Goal: Task Accomplishment & Management: Manage account settings

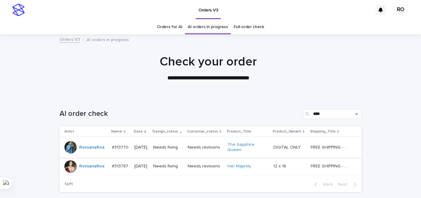
scroll to position [31, 0]
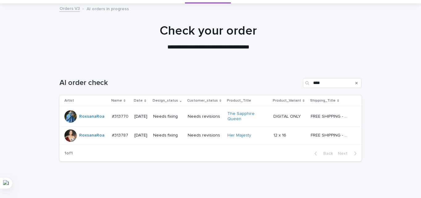
click at [169, 112] on div "Needs fixing" at bounding box center [168, 116] width 30 height 10
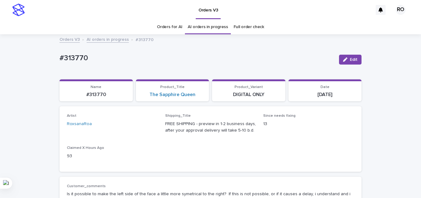
click at [76, 56] on p "#313770" at bounding box center [197, 58] width 275 height 9
copy p "313770"
click at [122, 164] on div "Claimed X Hours Ago 93" at bounding box center [112, 155] width 91 height 18
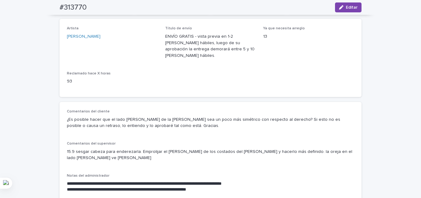
scroll to position [62, 0]
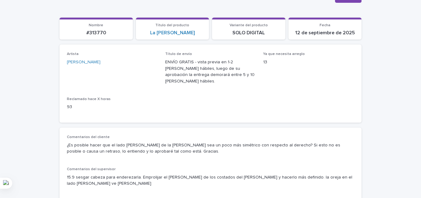
click at [204, 135] on p "Comentarios del cliente" at bounding box center [211, 137] width 288 height 4
click at [196, 142] on p "¿Es posible hacer que el lado [PERSON_NAME] de la [PERSON_NAME] sea un poco más…" at bounding box center [211, 148] width 288 height 13
click at [199, 143] on font "¿Es posible hacer que el lado [PERSON_NAME] de la [PERSON_NAME] sea un poco más…" at bounding box center [204, 148] width 275 height 11
click at [279, 90] on div "Artista [PERSON_NAME] Título de envío ENVÍO GRATIS - vista previa en 1-2 [PERSO…" at bounding box center [211, 83] width 288 height 63
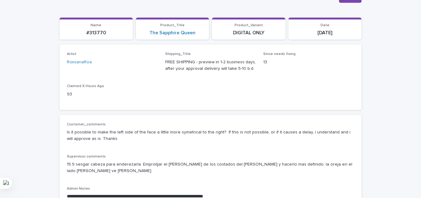
click at [341, 92] on div "Artist [PERSON_NAME] Shipping_Title FREE SHIPPING - preview in 1-2 business day…" at bounding box center [211, 77] width 288 height 50
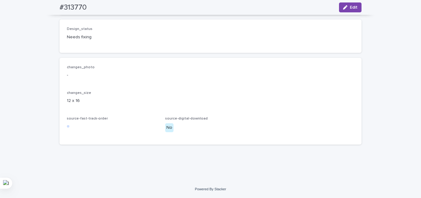
scroll to position [446, 0]
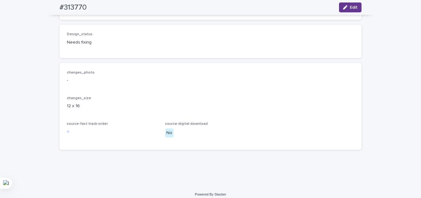
click at [352, 8] on span "Edit" at bounding box center [354, 7] width 8 height 4
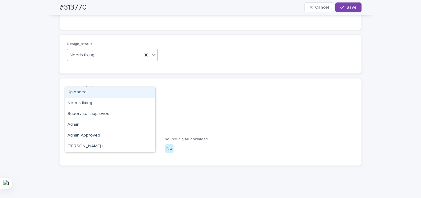
click at [105, 60] on div "Needs fixing" at bounding box center [104, 55] width 75 height 10
click at [87, 90] on div "Uploaded" at bounding box center [110, 92] width 90 height 11
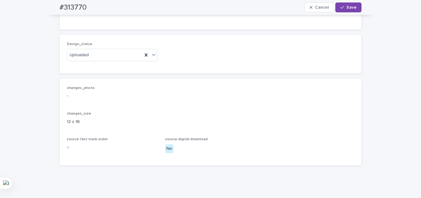
click at [90, 73] on div "Design_status Uploaded" at bounding box center [211, 54] width 302 height 39
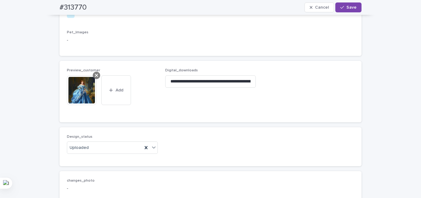
click at [95, 78] on icon at bounding box center [96, 75] width 3 height 5
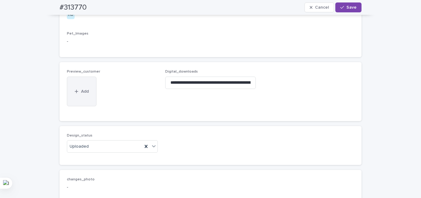
scroll to position [342, 0]
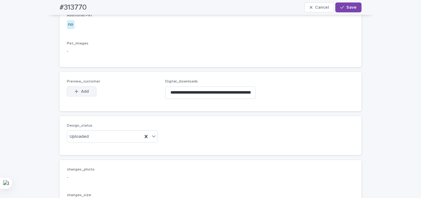
click at [75, 93] on icon "button" at bounding box center [76, 90] width 3 height 3
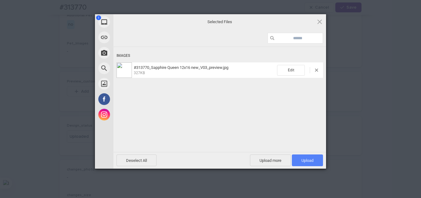
click at [310, 159] on span "Upload 1" at bounding box center [308, 160] width 12 height 5
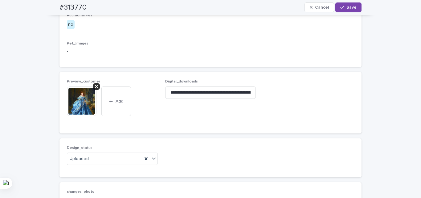
scroll to position [353, 0]
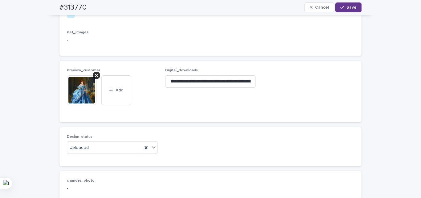
click at [345, 8] on div "button" at bounding box center [344, 7] width 6 height 4
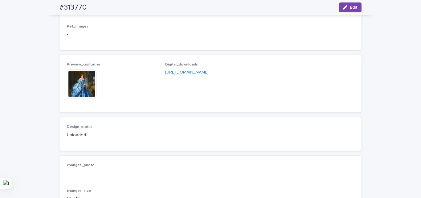
scroll to position [346, 0]
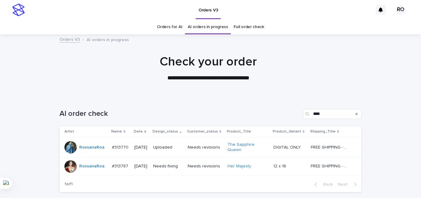
click at [161, 166] on p "Needs fixing" at bounding box center [168, 165] width 30 height 5
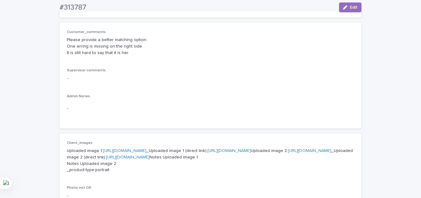
scroll to position [154, 0]
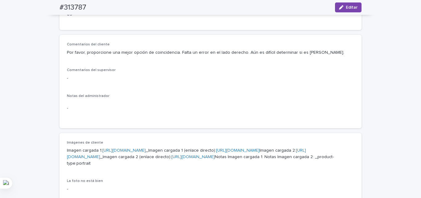
click at [217, 84] on div "Comentarios del cliente Por favor, proporcione una mejor opción de coincidencia…" at bounding box center [211, 81] width 288 height 78
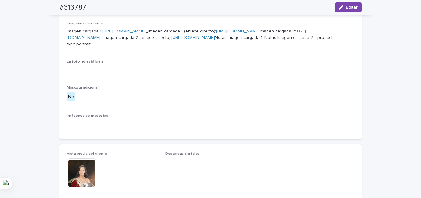
scroll to position [278, 0]
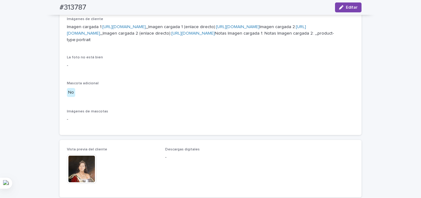
click at [206, 127] on div "Imágenes de cliente Imagen cargada 1: [URL][DOMAIN_NAME] _Imagen cargada 1 (enl…" at bounding box center [211, 72] width 288 height 110
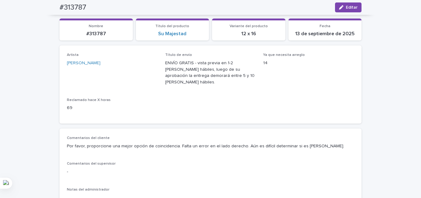
scroll to position [31, 0]
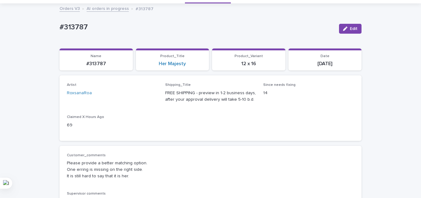
click at [249, 148] on div "Customer_comments Please provide a better matching option. One erring is missin…" at bounding box center [211, 199] width 302 height 106
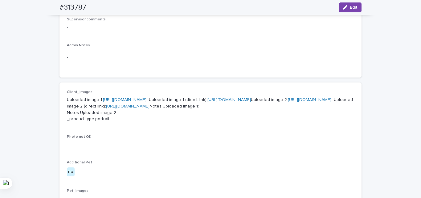
scroll to position [278, 0]
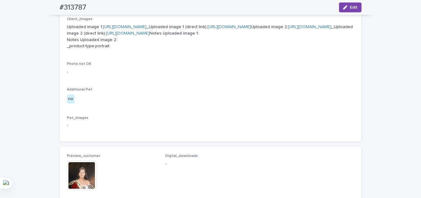
click at [208, 29] on link "[URL][DOMAIN_NAME]" at bounding box center [229, 27] width 43 height 4
click at [72, 7] on h2 "#313787" at bounding box center [73, 7] width 27 height 9
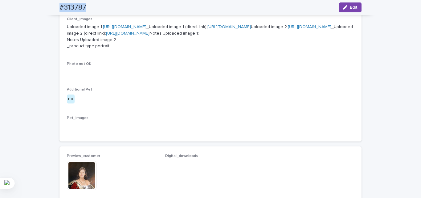
copy div "#313787 Edit"
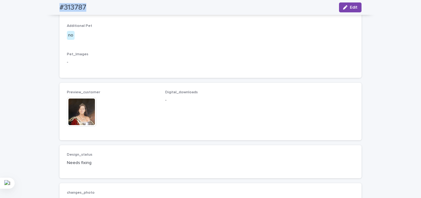
scroll to position [401, 0]
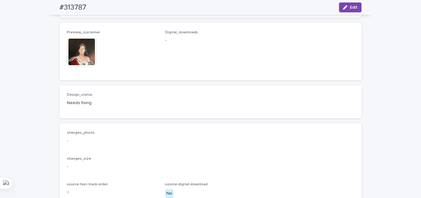
click at [217, 80] on div "Preview_customer This file cannot be opened Download File Digital_downloads -" at bounding box center [211, 51] width 302 height 57
click at [348, 8] on button "Edit" at bounding box center [350, 7] width 23 height 10
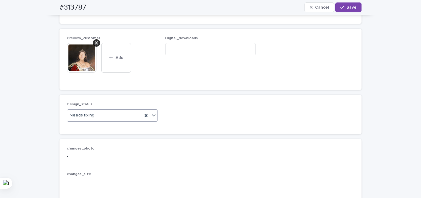
click at [87, 122] on div "Needs fixing" at bounding box center [112, 115] width 91 height 12
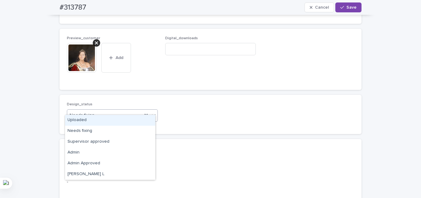
click at [90, 119] on div "Uploaded" at bounding box center [110, 120] width 90 height 11
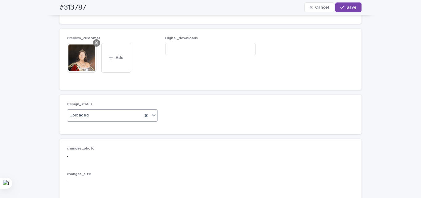
click at [97, 47] on div at bounding box center [96, 42] width 7 height 7
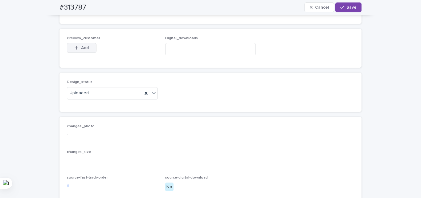
click at [79, 53] on button "Add" at bounding box center [82, 48] width 30 height 10
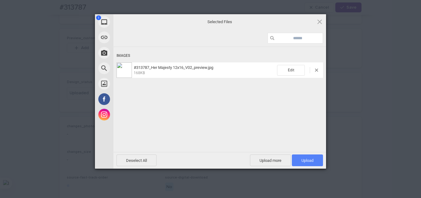
click at [311, 162] on span "Upload 1" at bounding box center [308, 160] width 12 height 5
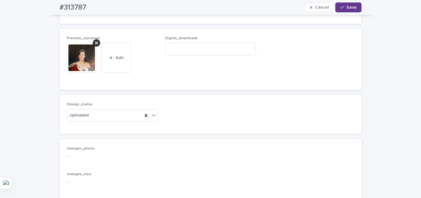
click at [344, 7] on div "button" at bounding box center [344, 7] width 6 height 4
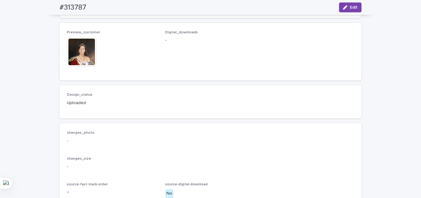
click at [70, 6] on h2 "#313787" at bounding box center [73, 7] width 27 height 9
copy h2 "313787"
click at [86, 67] on img at bounding box center [82, 52] width 30 height 30
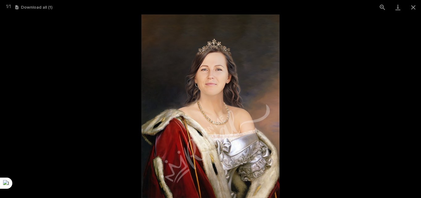
click at [63, 126] on picture at bounding box center [210, 105] width 421 height 183
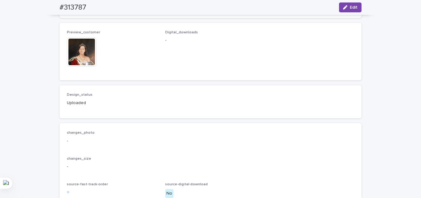
click at [83, 67] on img at bounding box center [82, 52] width 30 height 30
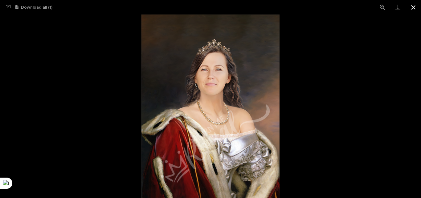
click at [416, 9] on button "Close gallery" at bounding box center [413, 7] width 15 height 14
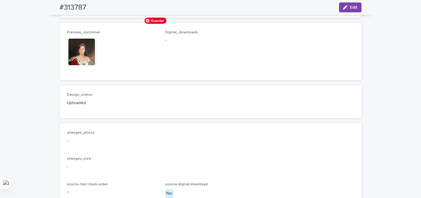
click at [263, 73] on div "Preview_customer This file cannot be opened Download File Digital_downloads -" at bounding box center [211, 51] width 288 height 43
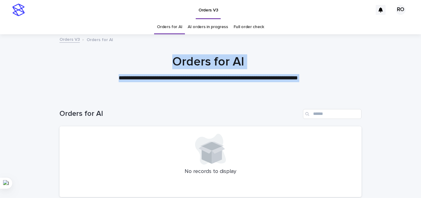
click at [39, 97] on div "**********" at bounding box center [210, 125] width 421 height 250
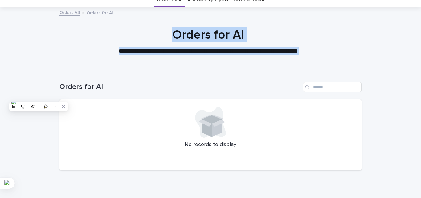
scroll to position [52, 0]
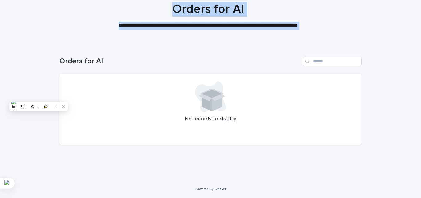
click at [196, 22] on p "**********" at bounding box center [208, 26] width 247 height 8
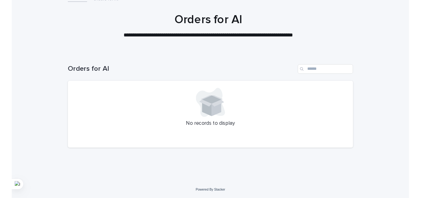
scroll to position [41, 0]
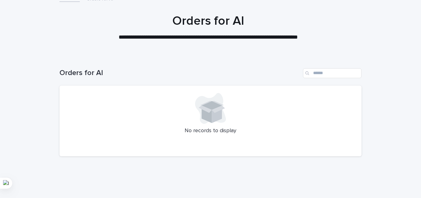
click at [45, 126] on div "Loading... Saving… Loading... Saving… Orders for AI No records to display" at bounding box center [210, 124] width 421 height 136
drag, startPoint x: 358, startPoint y: 58, endPoint x: 400, endPoint y: 24, distance: 53.5
click at [358, 58] on div "Orders for AI" at bounding box center [211, 71] width 302 height 30
click at [21, 60] on div "Loading... Saving… Loading... Saving… Orders for AI No records to display" at bounding box center [210, 124] width 421 height 136
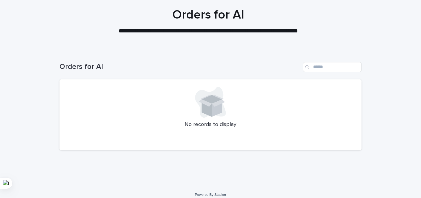
scroll to position [52, 0]
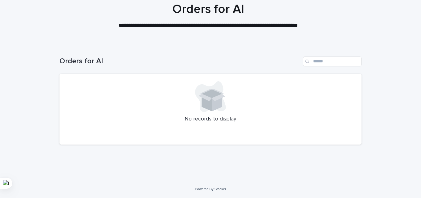
click at [67, 160] on div "Loading... Saving… Loading... Saving… Orders for AI No records to display" at bounding box center [210, 104] width 308 height 121
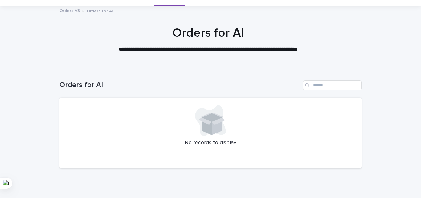
scroll to position [0, 0]
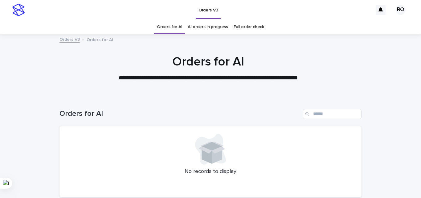
click at [203, 27] on link "AI orders in progress" at bounding box center [208, 27] width 40 height 14
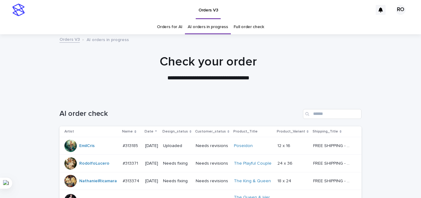
click at [149, 131] on p "Date" at bounding box center [149, 131] width 9 height 7
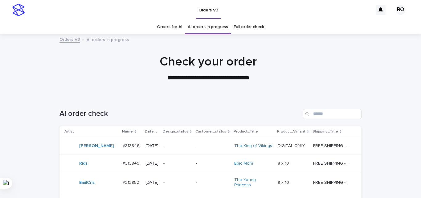
click at [155, 144] on p "2025-09-15" at bounding box center [152, 145] width 13 height 5
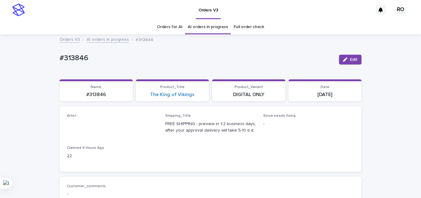
click at [166, 24] on link "Orders for AI" at bounding box center [169, 27] width 25 height 14
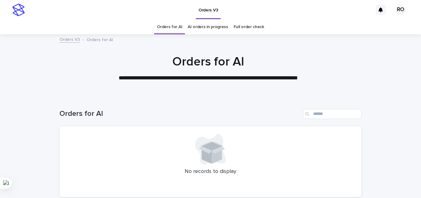
scroll to position [52, 0]
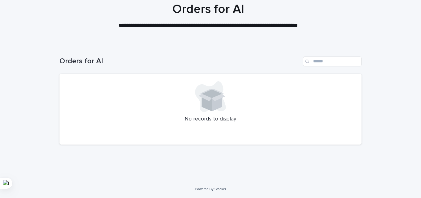
click at [41, 143] on div "Loading... Saving… Loading... Saving… Orders for AI No records to display" at bounding box center [210, 112] width 421 height 136
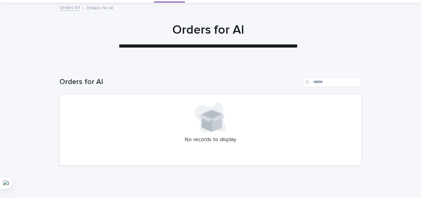
scroll to position [0, 0]
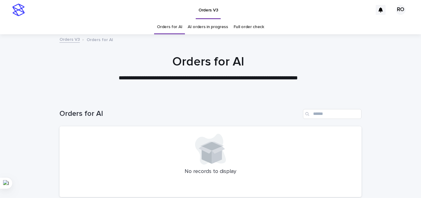
click at [205, 25] on link "AI orders in progress" at bounding box center [208, 27] width 40 height 14
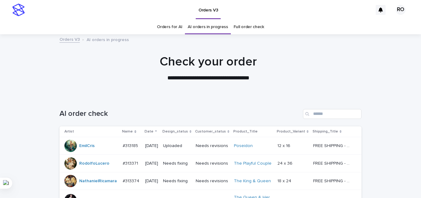
click at [146, 128] on p "Date" at bounding box center [149, 131] width 9 height 7
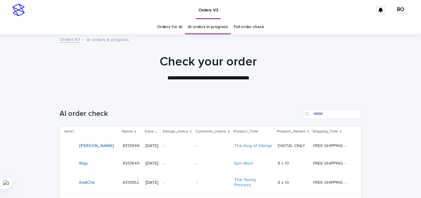
click at [191, 151] on div "-" at bounding box center [177, 146] width 28 height 10
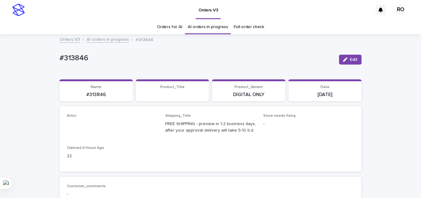
click at [162, 25] on link "Orders for AI" at bounding box center [169, 27] width 25 height 14
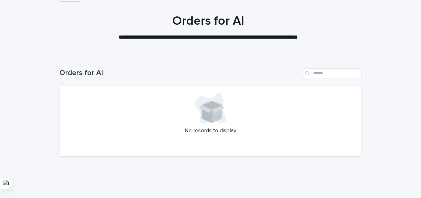
scroll to position [52, 0]
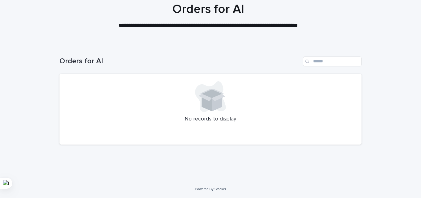
click at [60, 61] on h1 "Orders for AI" at bounding box center [180, 61] width 241 height 9
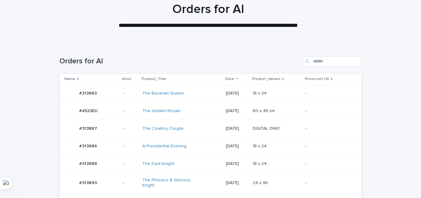
click at [75, 63] on h1 "Orders for AI" at bounding box center [180, 61] width 241 height 9
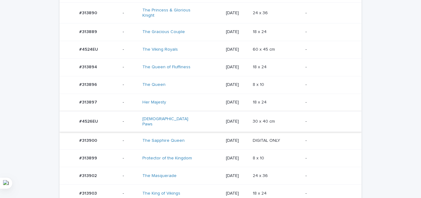
scroll to position [238, 0]
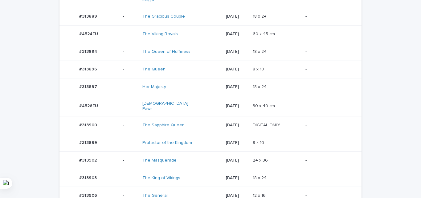
drag, startPoint x: 250, startPoint y: 92, endPoint x: 245, endPoint y: 90, distance: 5.2
click at [245, 90] on td "2025-09-16" at bounding box center [237, 87] width 27 height 18
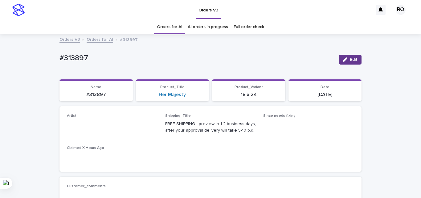
click at [345, 58] on icon "button" at bounding box center [345, 59] width 4 height 4
click at [81, 128] on div "Select..." at bounding box center [77, 126] width 15 height 6
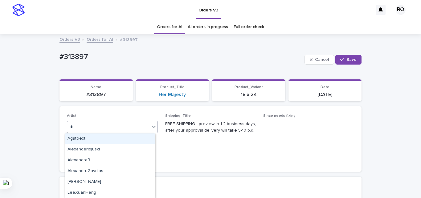
type input "**"
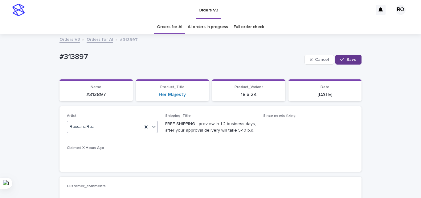
drag, startPoint x: 352, startPoint y: 61, endPoint x: 247, endPoint y: 32, distance: 108.5
click at [351, 61] on span "Save" at bounding box center [352, 59] width 10 height 4
drag, startPoint x: 71, startPoint y: 74, endPoint x: 65, endPoint y: 72, distance: 6.1
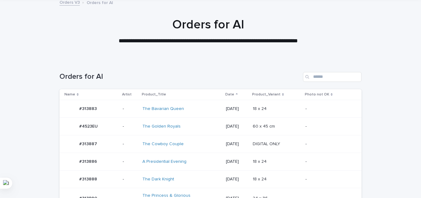
scroll to position [174, 0]
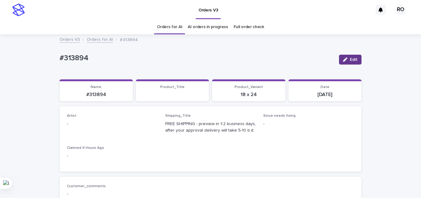
drag, startPoint x: 350, startPoint y: 57, endPoint x: 148, endPoint y: 105, distance: 207.3
click at [349, 57] on button "Edit" at bounding box center [350, 60] width 23 height 10
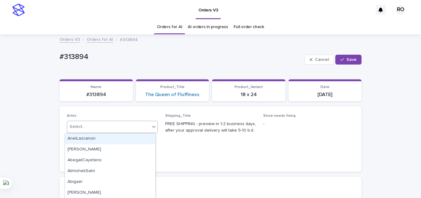
click at [92, 126] on div "Select..." at bounding box center [108, 127] width 83 height 10
type input "**"
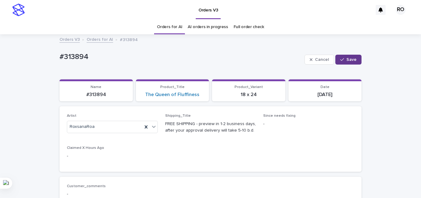
click at [350, 60] on span "Save" at bounding box center [352, 59] width 10 height 4
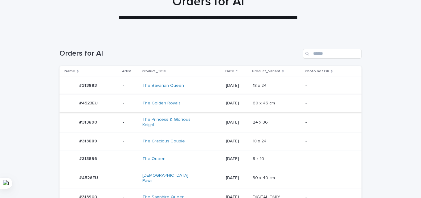
scroll to position [79, 0]
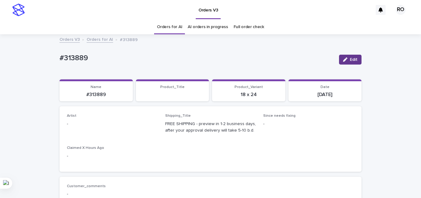
click at [350, 57] on span "Edit" at bounding box center [354, 59] width 8 height 4
click at [90, 126] on div "Select..." at bounding box center [102, 127] width 70 height 10
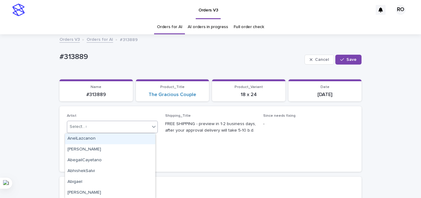
type input "**"
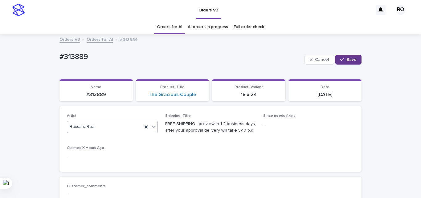
click at [344, 59] on div "button" at bounding box center [344, 59] width 6 height 4
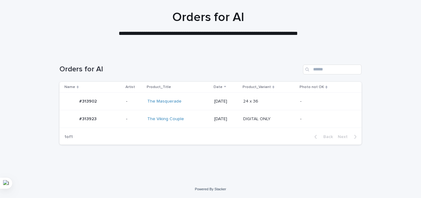
scroll to position [44, 0]
click at [238, 100] on p "2025-09-16" at bounding box center [226, 101] width 24 height 5
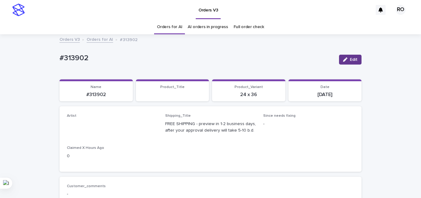
click at [346, 55] on button "Edit" at bounding box center [350, 60] width 23 height 10
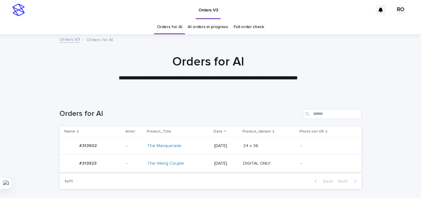
scroll to position [20, 0]
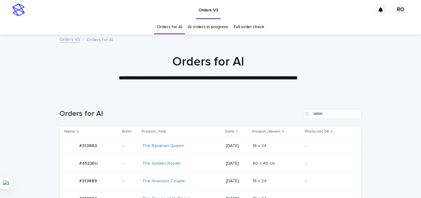
scroll to position [154, 0]
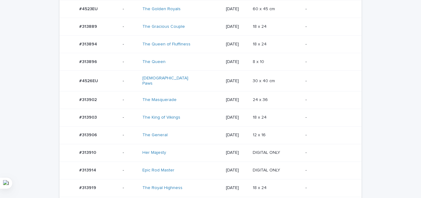
click at [264, 86] on td "30 x 40 cm 30 x 40 cm" at bounding box center [276, 81] width 53 height 21
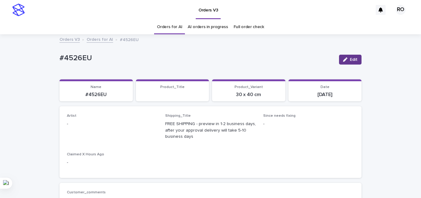
click at [353, 58] on span "Edit" at bounding box center [354, 59] width 8 height 4
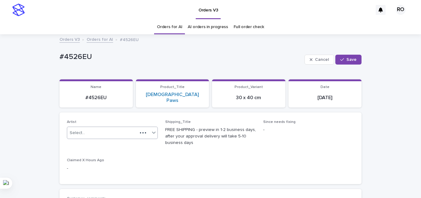
click at [92, 128] on div "Select..." at bounding box center [102, 133] width 70 height 10
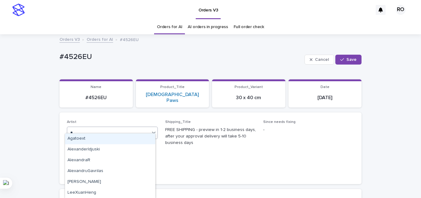
type input "**"
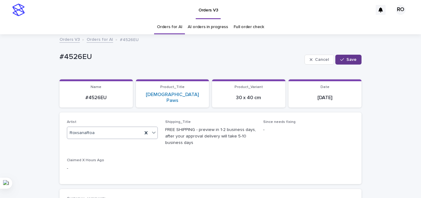
click at [350, 61] on span "Save" at bounding box center [352, 59] width 10 height 4
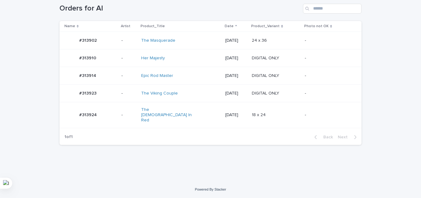
click at [251, 30] on p "Product_Variant" at bounding box center [265, 26] width 28 height 7
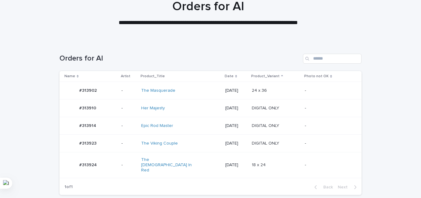
click at [259, 105] on p "DIGITAL ONLY" at bounding box center [266, 107] width 29 height 6
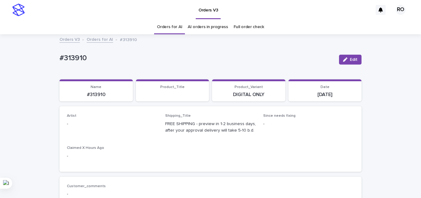
click at [346, 55] on button "Edit" at bounding box center [350, 60] width 23 height 10
click at [81, 126] on div "Select..." at bounding box center [77, 126] width 15 height 6
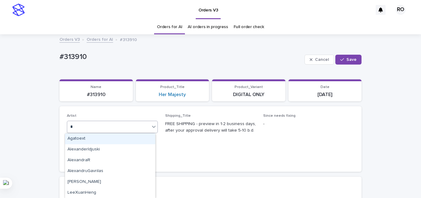
type input "**"
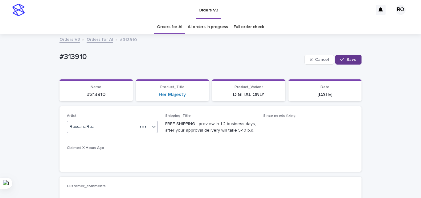
click at [350, 60] on span "Save" at bounding box center [352, 59] width 10 height 4
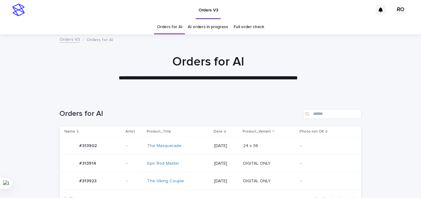
scroll to position [20, 0]
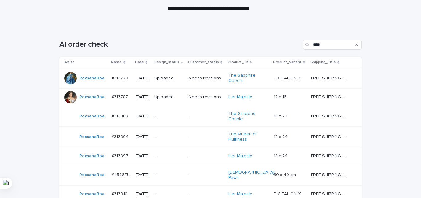
scroll to position [123, 0]
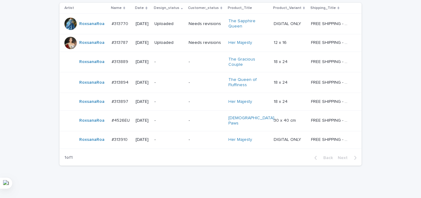
click at [14, 93] on div "Loading... Saving… Loading... Saving… AI order check **** Artist Name Date Desi…" at bounding box center [210, 87] width 421 height 228
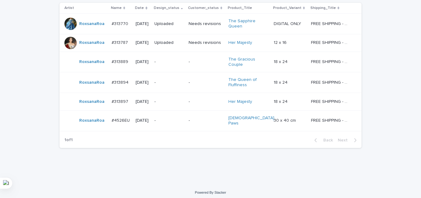
scroll to position [114, 0]
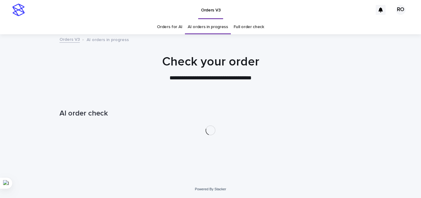
click at [19, 111] on div "Loading... Saving… Loading... Saving… AI order check" at bounding box center [210, 139] width 421 height 84
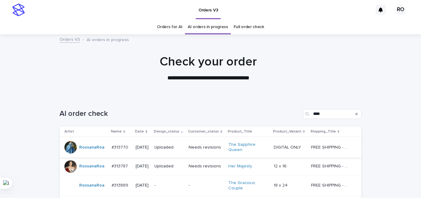
scroll to position [124, 0]
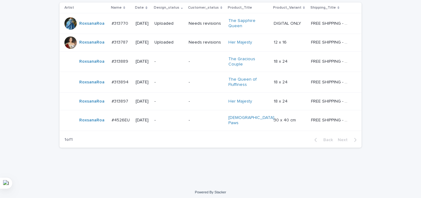
click at [201, 58] on div "-" at bounding box center [206, 61] width 35 height 6
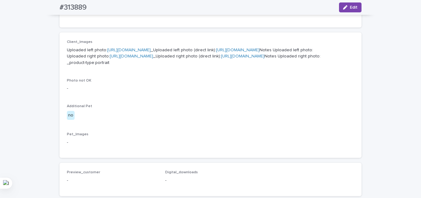
scroll to position [247, 0]
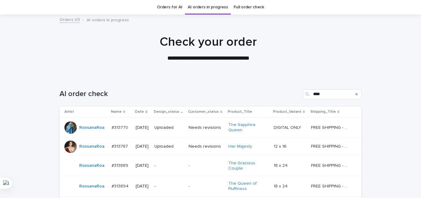
scroll to position [124, 0]
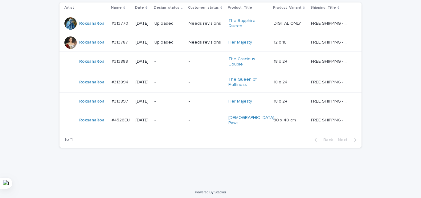
click at [197, 82] on p "-" at bounding box center [206, 82] width 35 height 5
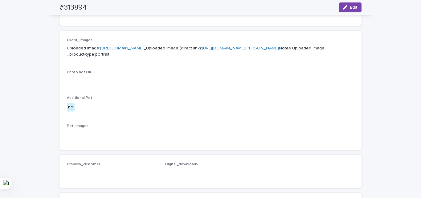
scroll to position [216, 0]
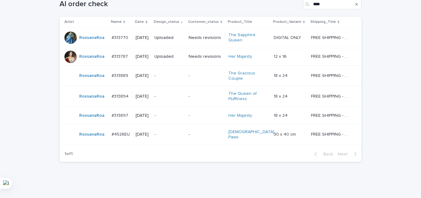
scroll to position [112, 0]
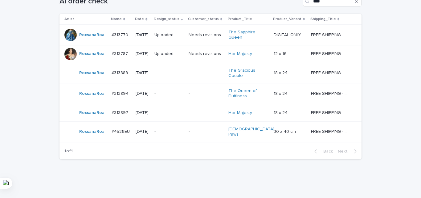
click at [197, 116] on div "-" at bounding box center [206, 113] width 35 height 10
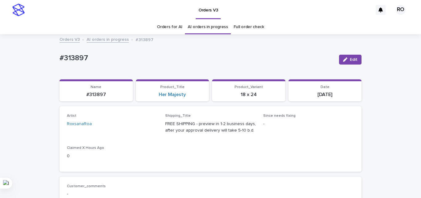
scroll to position [185, 0]
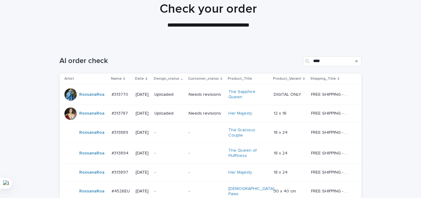
scroll to position [124, 0]
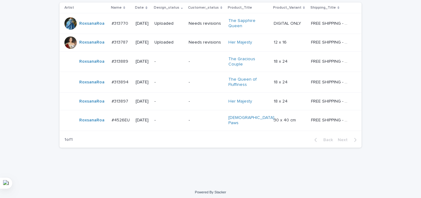
click at [192, 121] on p "-" at bounding box center [206, 120] width 35 height 5
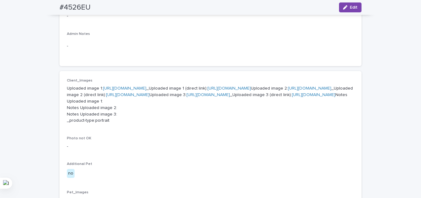
scroll to position [216, 0]
click at [4, 70] on div "Loading... Saving… Loading... Saving… #4526EU Edit #4526EU Edit Sorry, there wa…" at bounding box center [210, 119] width 421 height 600
click at [48, 70] on div "Loading... Saving… Loading... Saving… #4526EU Edit #4526EU Edit Sorry, there wa…" at bounding box center [210, 119] width 421 height 600
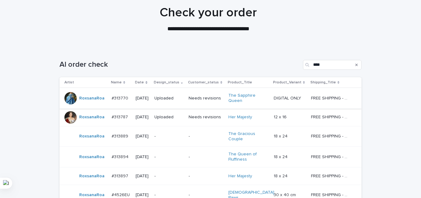
scroll to position [81, 0]
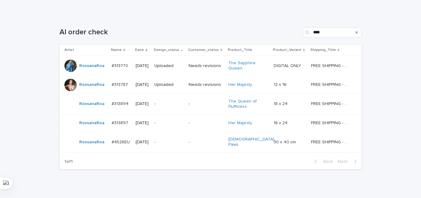
click at [4, 104] on div "Loading... Saving… Loading... Saving… AI order check **** Artist Name Date Desi…" at bounding box center [210, 110] width 421 height 190
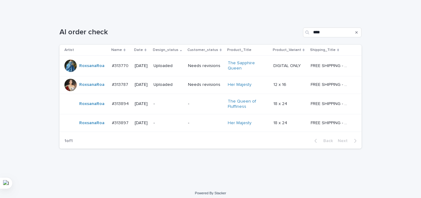
click at [262, 175] on div "Loading... Saving… Loading... Saving… AI order check **** Artist Name Date Desi…" at bounding box center [210, 99] width 421 height 169
click at [379, 57] on div "Loading... Saving… Loading... Saving… AI order check **** Artist Name Date Desi…" at bounding box center [210, 99] width 421 height 169
